Goal: Task Accomplishment & Management: Manage account settings

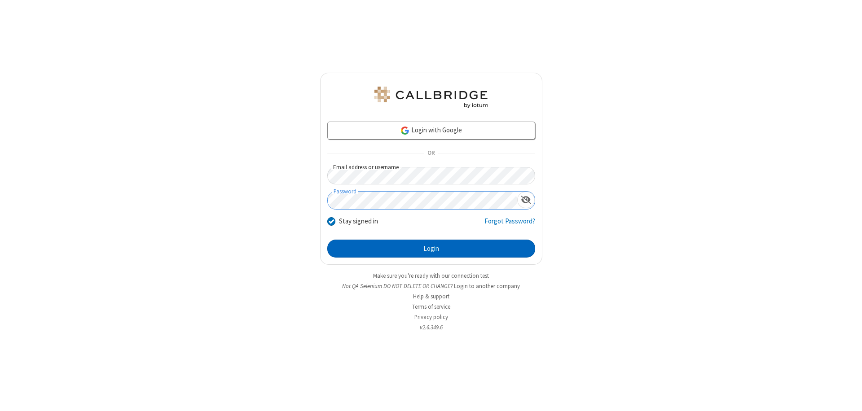
click at [431, 249] on button "Login" at bounding box center [431, 249] width 208 height 18
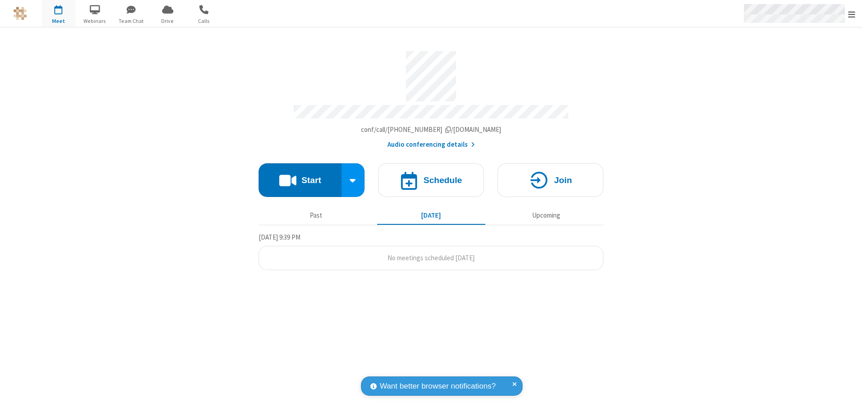
click at [852, 14] on span "Open menu" at bounding box center [851, 14] width 7 height 9
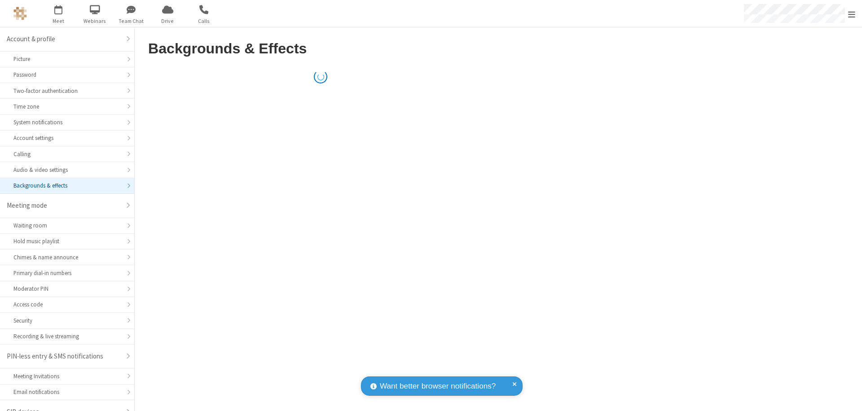
scroll to position [13, 0]
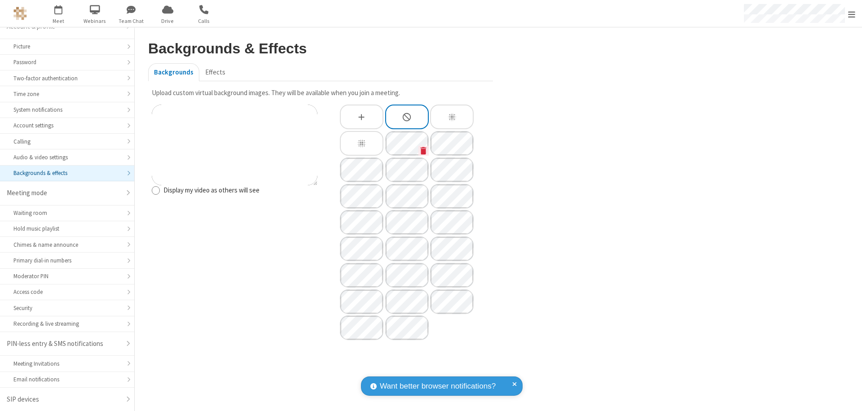
click at [424, 150] on icon "Custom Background" at bounding box center [424, 151] width 6 height 8
